Goal: Transaction & Acquisition: Purchase product/service

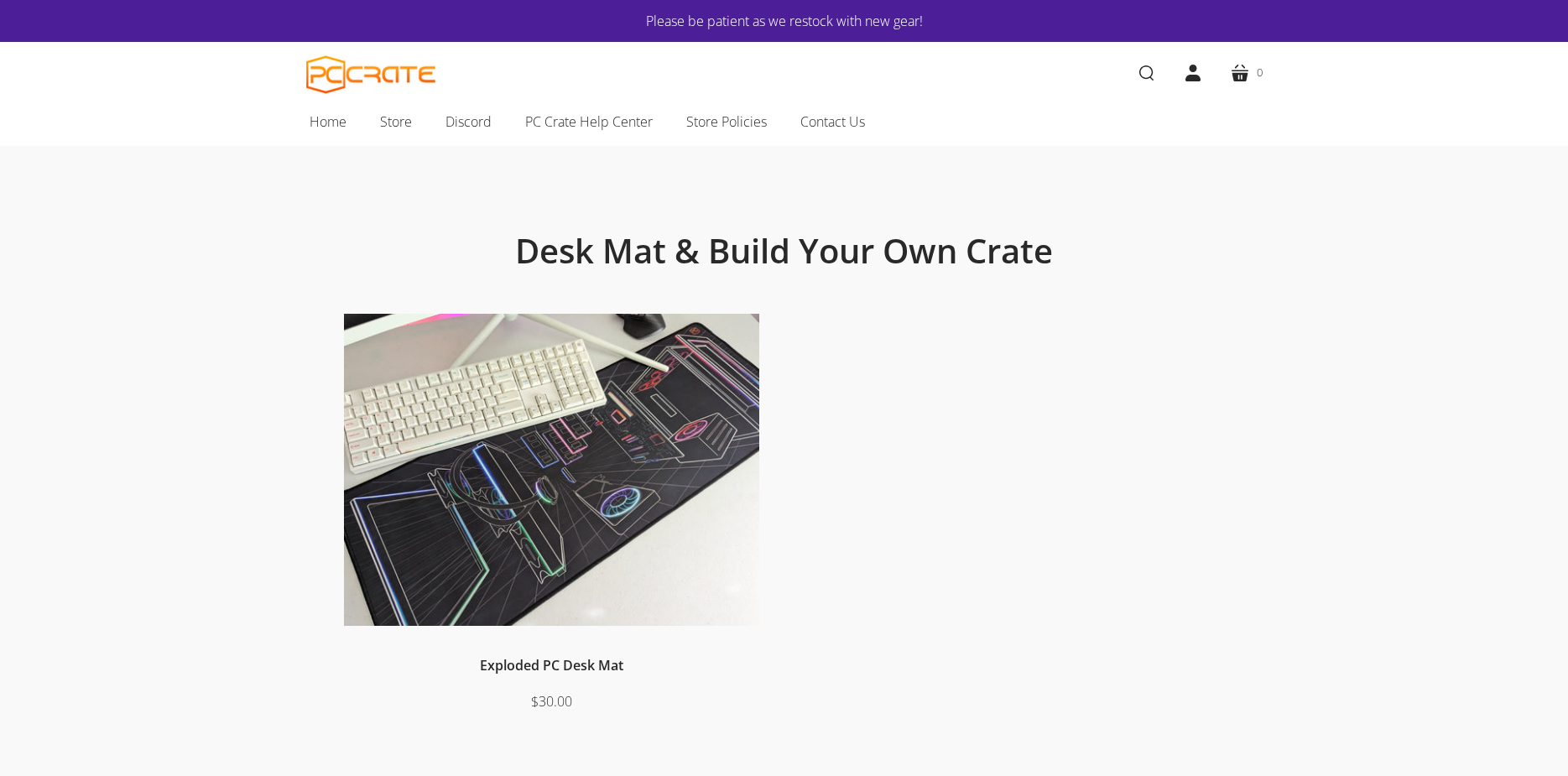
click at [525, 392] on img at bounding box center [551, 471] width 415 height 313
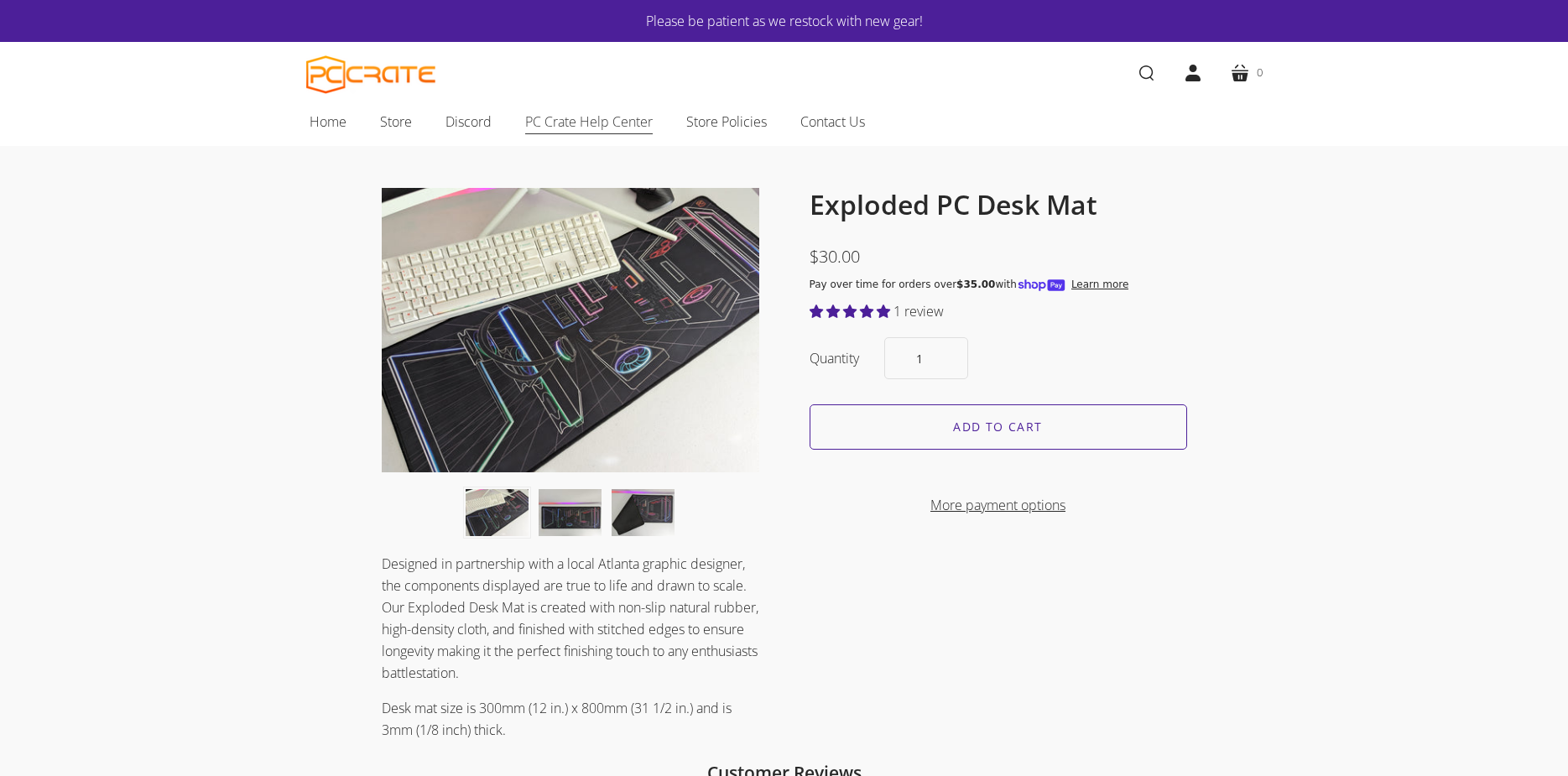
click at [541, 116] on span "PC Crate Help Center" at bounding box center [589, 121] width 128 height 22
click at [310, 122] on span "Home" at bounding box center [327, 121] width 36 height 22
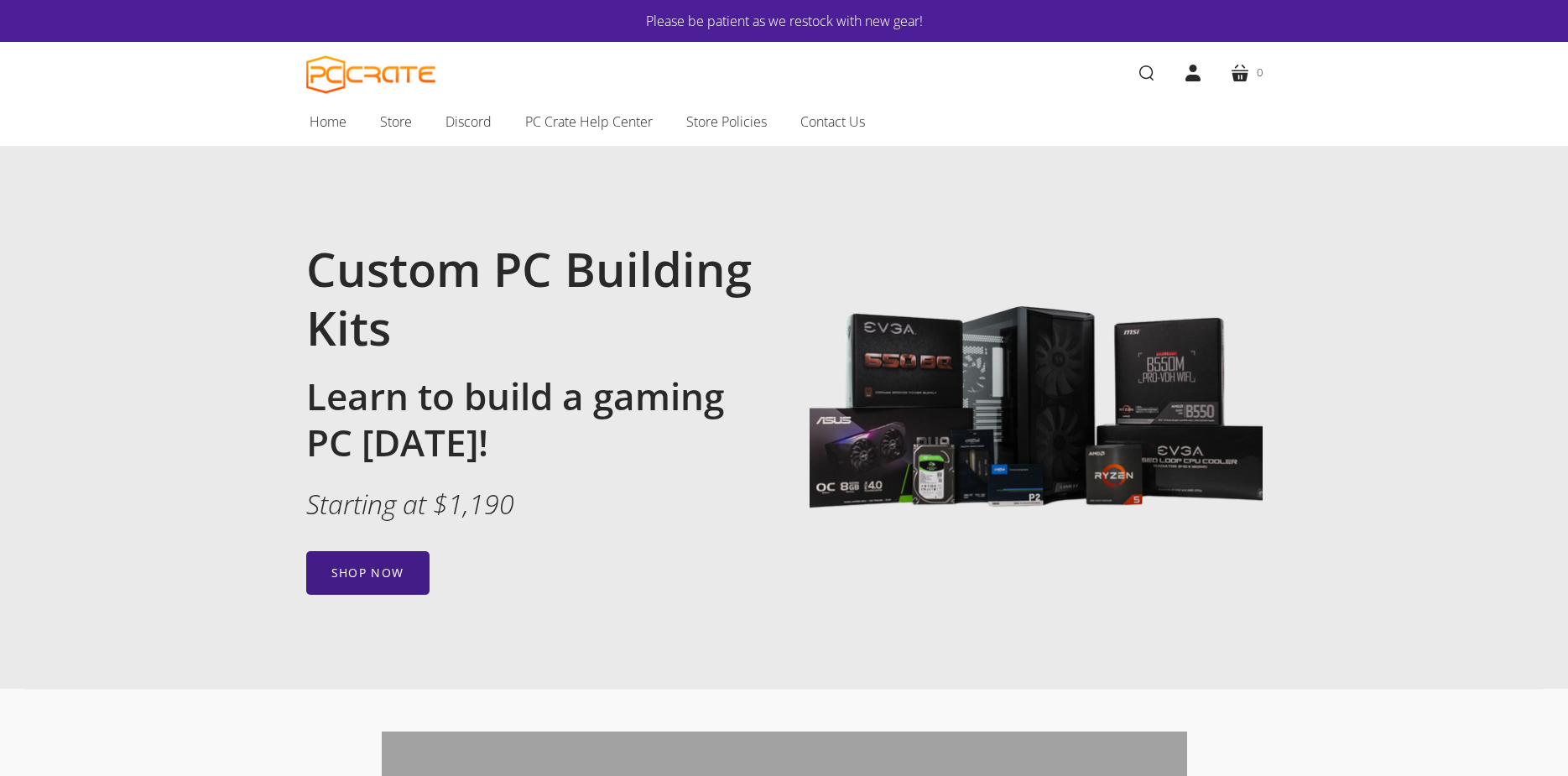
click at [354, 582] on link "Shop now" at bounding box center [367, 573] width 123 height 43
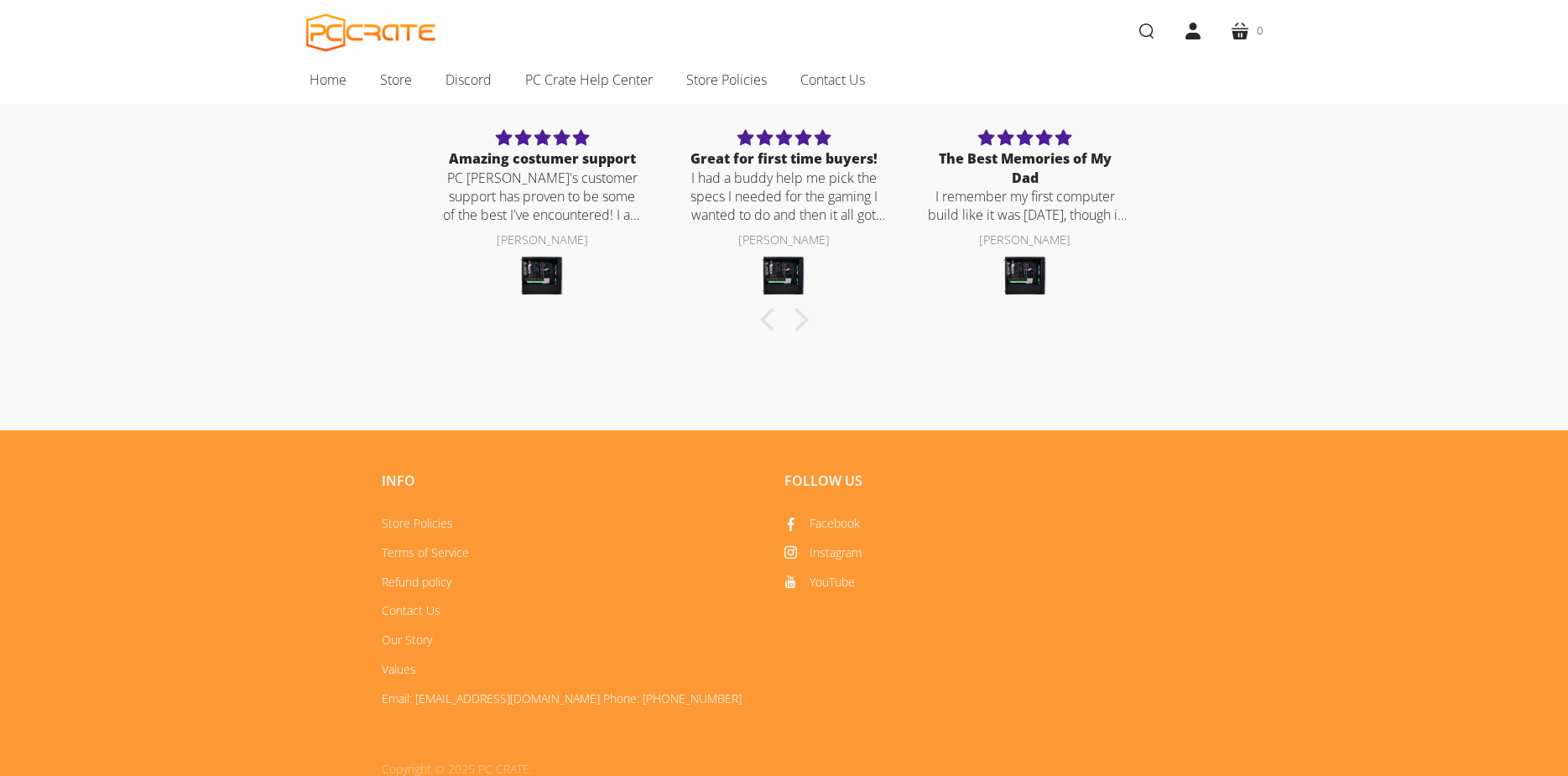
scroll to position [877, 0]
